Goal: Ask a question

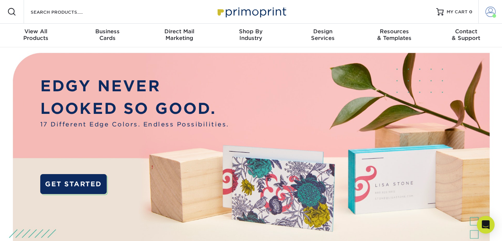
click at [491, 14] on span at bounding box center [490, 12] width 10 height 10
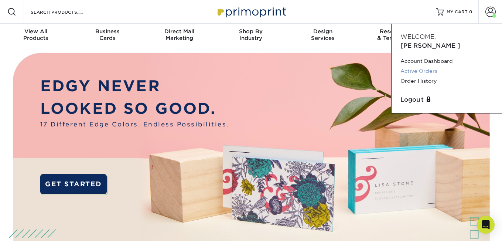
click at [428, 66] on link "Active Orders" at bounding box center [446, 71] width 93 height 10
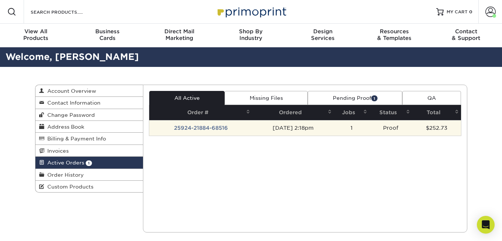
click at [303, 128] on td "09/24/2025 2:18pm" at bounding box center [293, 128] width 82 height 16
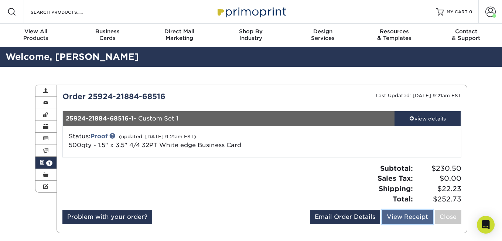
click at [412, 213] on link "View Receipt" at bounding box center [407, 217] width 51 height 14
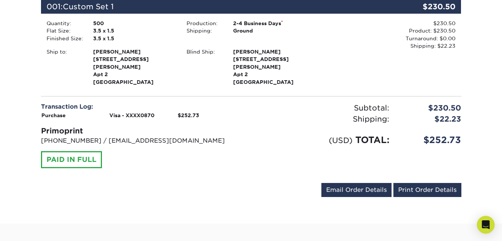
scroll to position [135, 0]
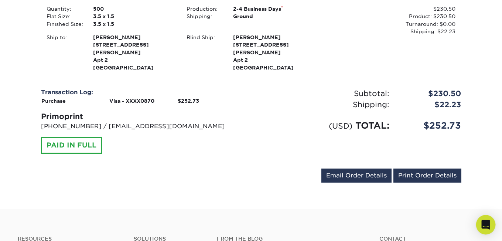
click at [483, 228] on icon "Open Intercom Messenger" at bounding box center [486, 225] width 10 height 10
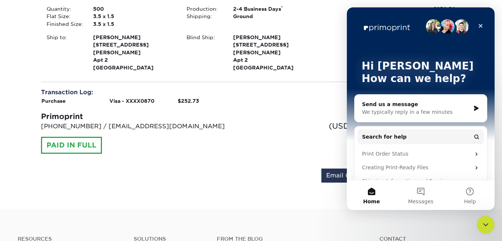
scroll to position [0, 0]
click at [420, 193] on button "Messages" at bounding box center [420, 195] width 49 height 30
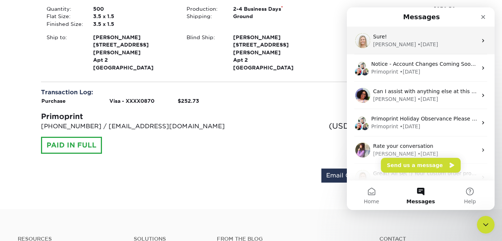
click at [411, 44] on div "Natalie • 1w ago" at bounding box center [425, 45] width 104 height 8
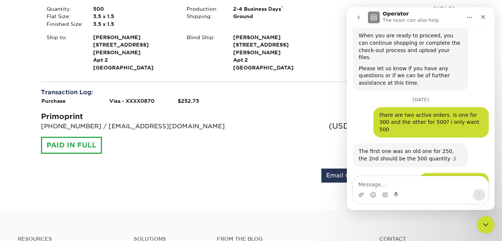
scroll to position [1212, 0]
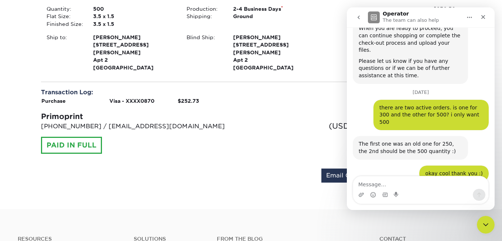
click at [417, 184] on textarea "Message…" at bounding box center [420, 182] width 135 height 13
type textarea "Hi im curious if my order has been shipped yet?"
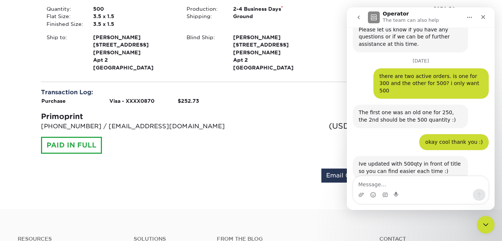
scroll to position [1251, 0]
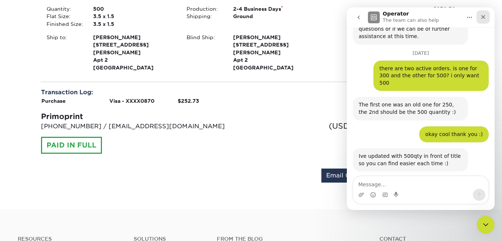
click at [482, 16] on icon "Close" at bounding box center [483, 17] width 6 height 6
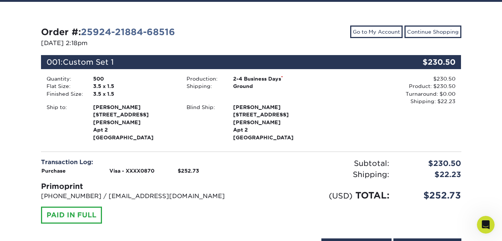
scroll to position [0, 0]
